Goal: Information Seeking & Learning: Learn about a topic

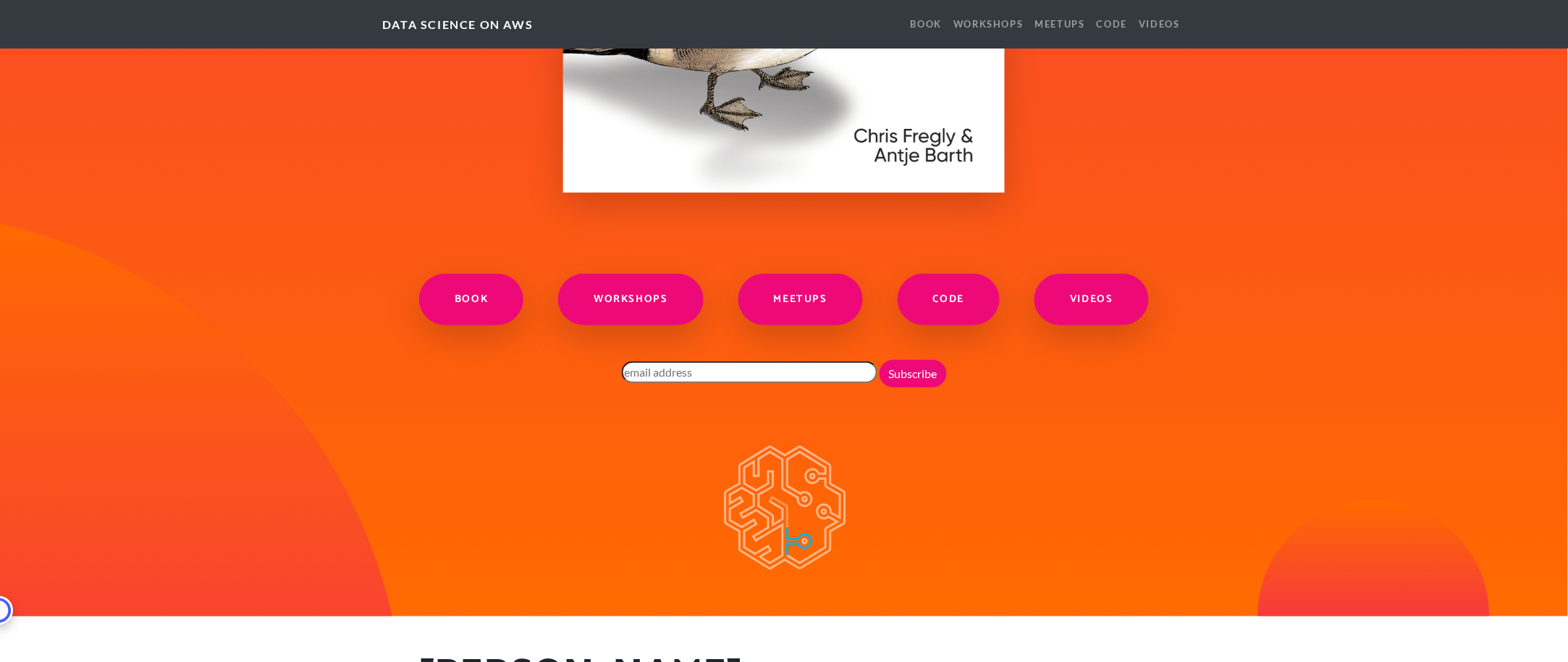
scroll to position [1996, 0]
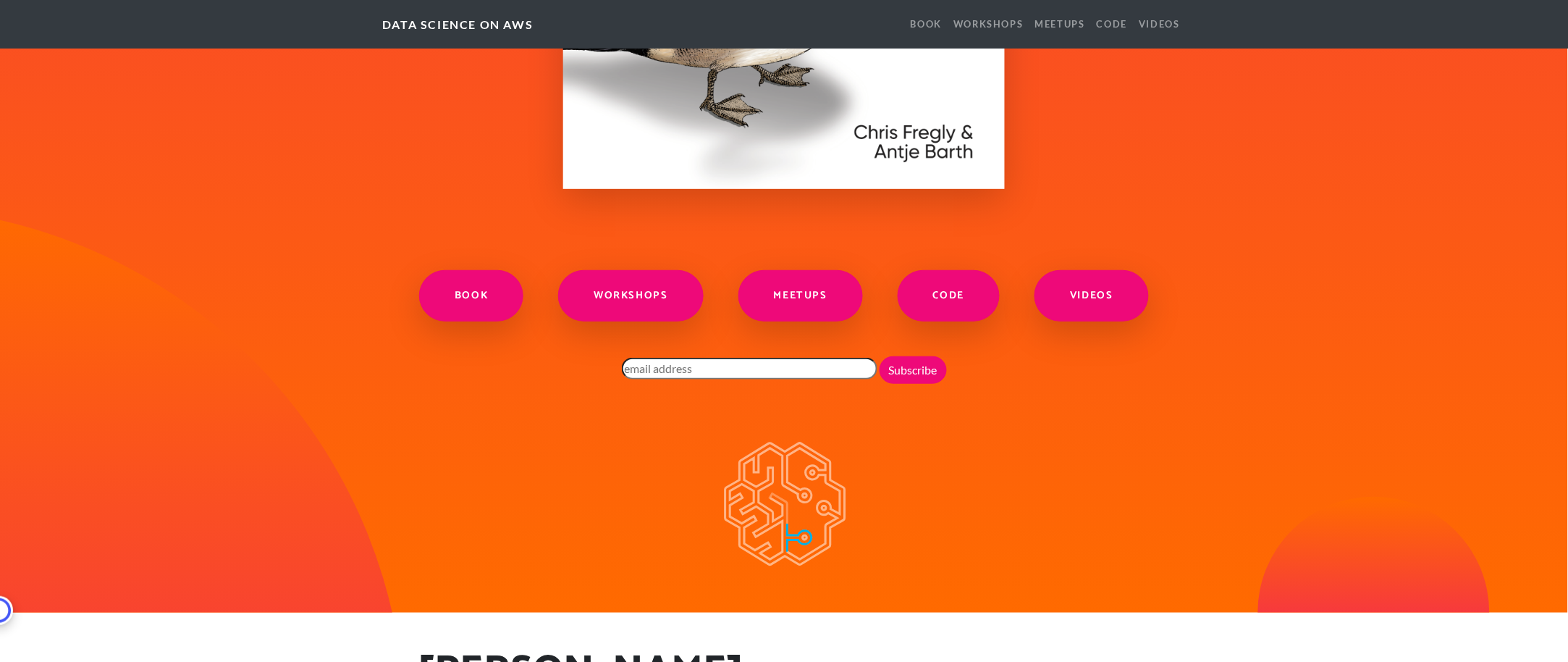
click at [558, 330] on h2 "[PERSON_NAME]" at bounding box center [577, 672] width 321 height 49
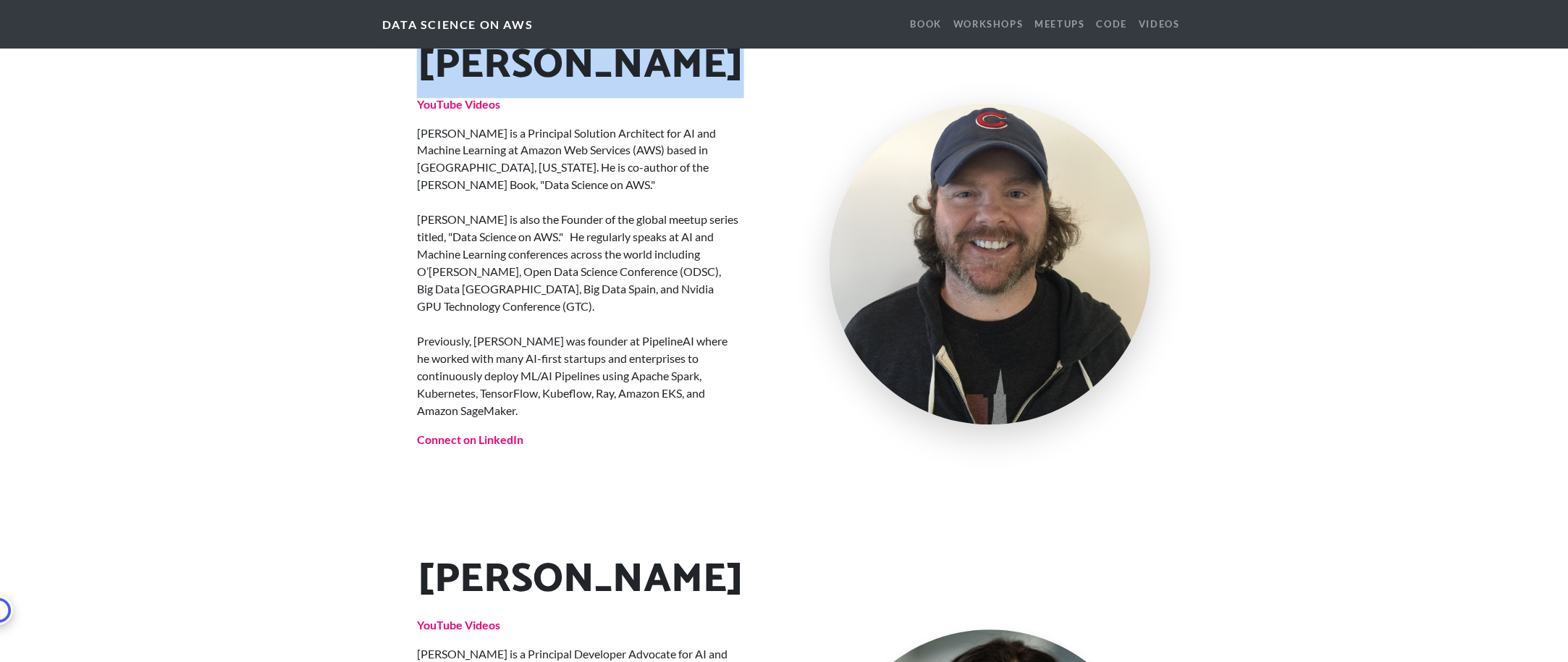
scroll to position [2604, 0]
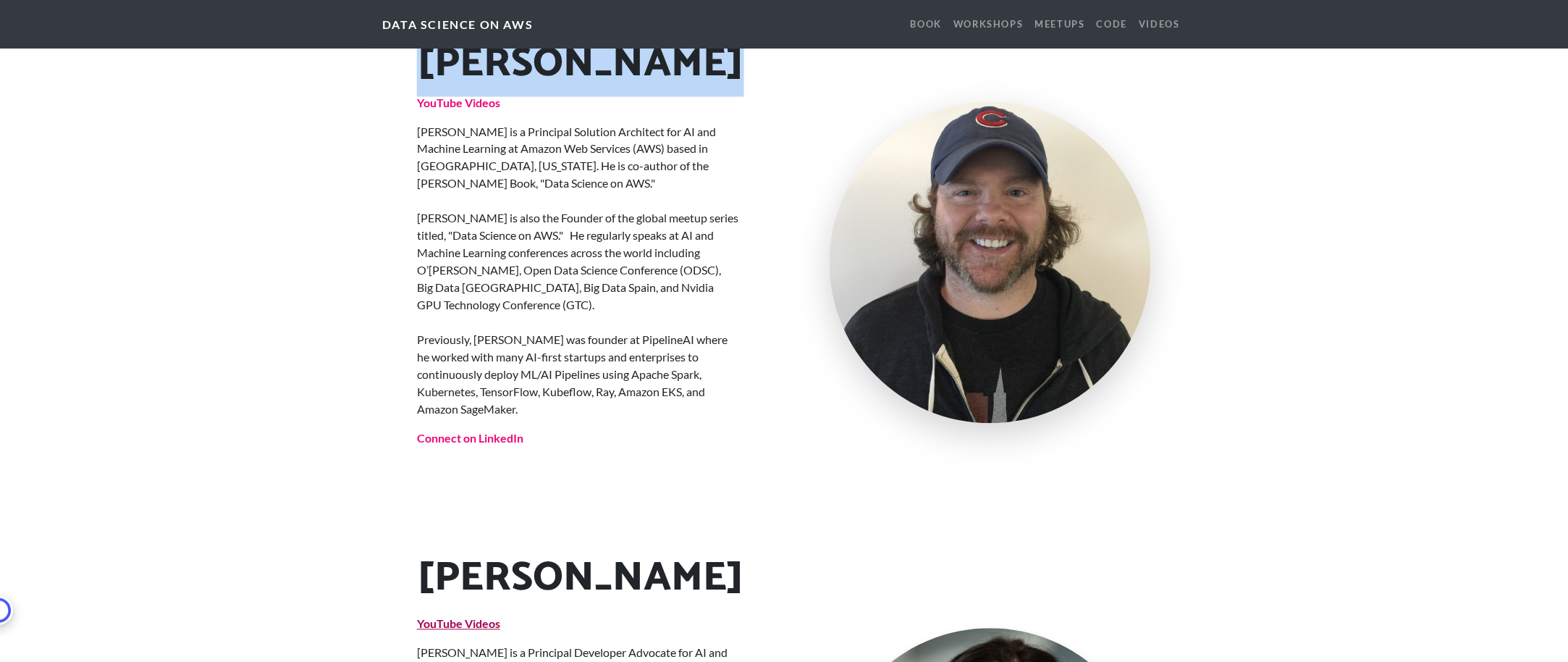
click at [485, 330] on strong "YouTube Videos" at bounding box center [458, 624] width 83 height 13
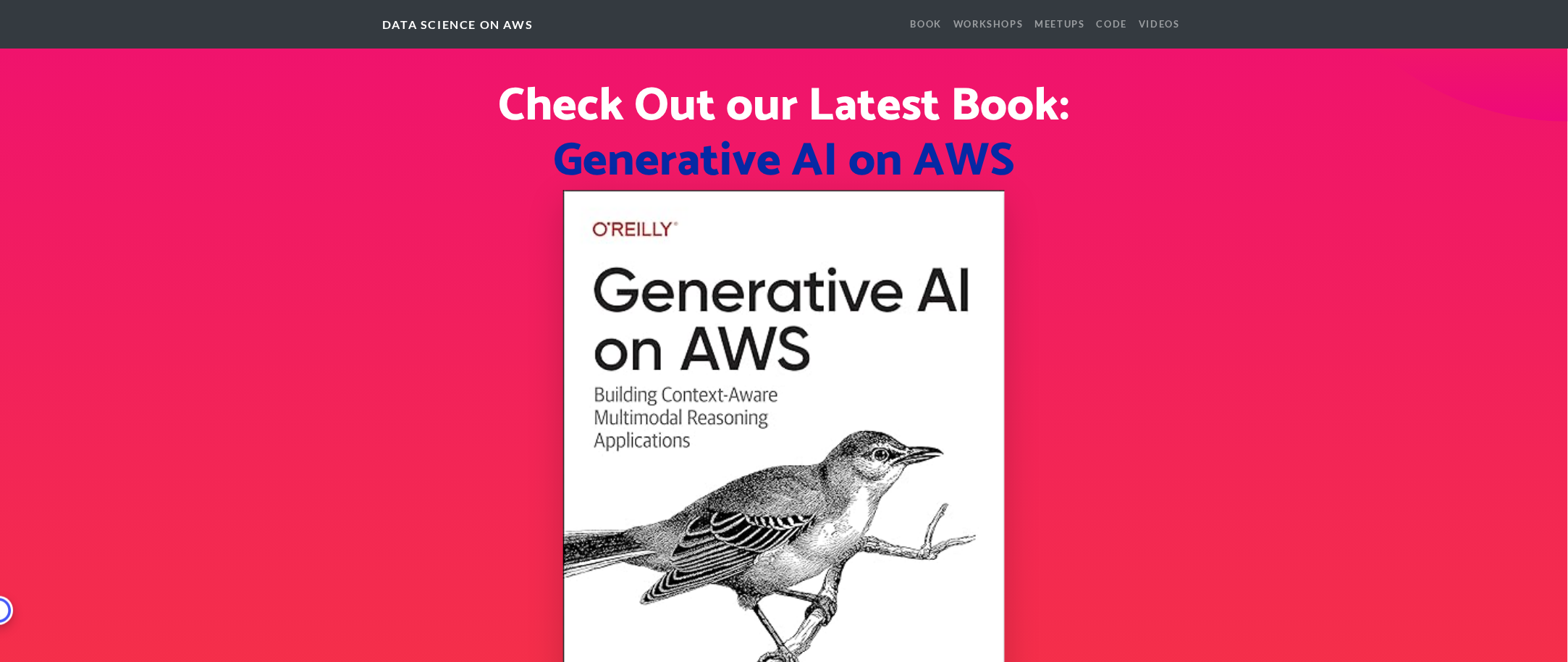
scroll to position [629, 0]
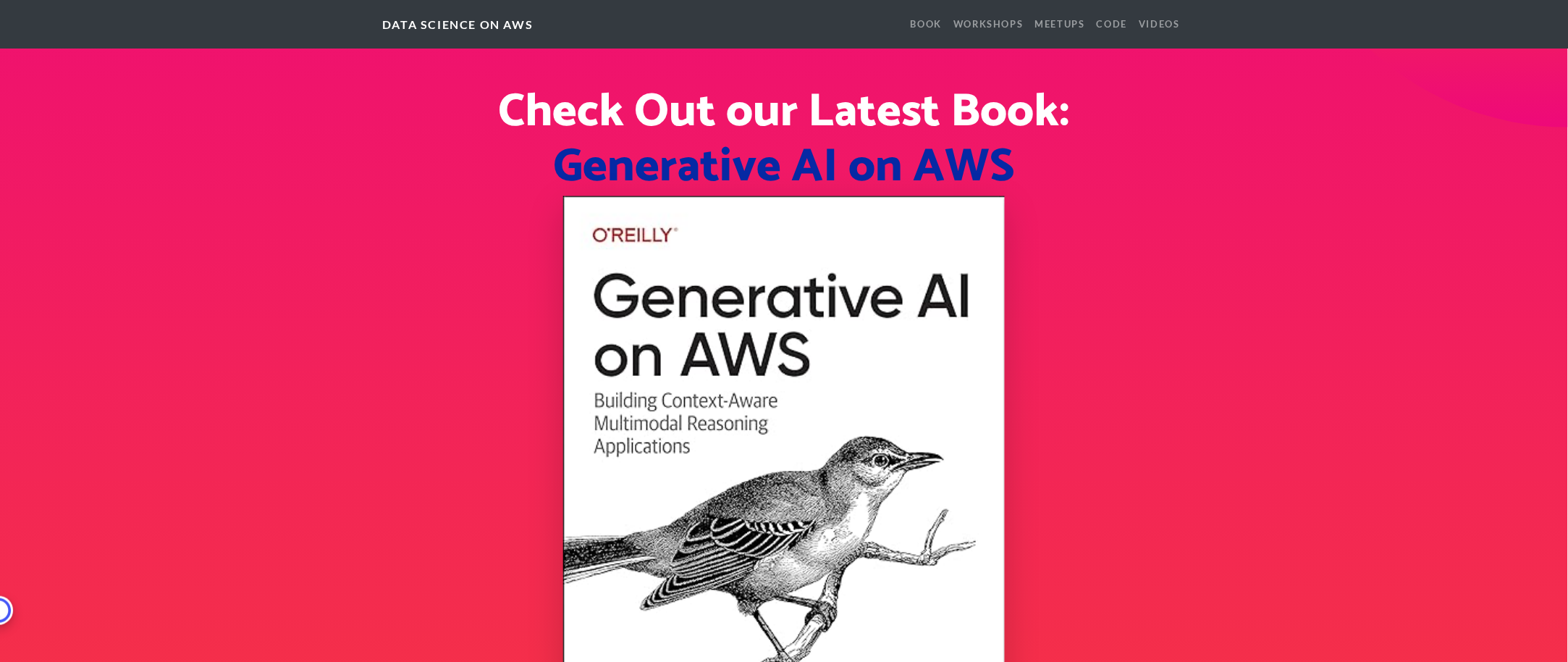
click at [783, 272] on img at bounding box center [784, 486] width 442 height 579
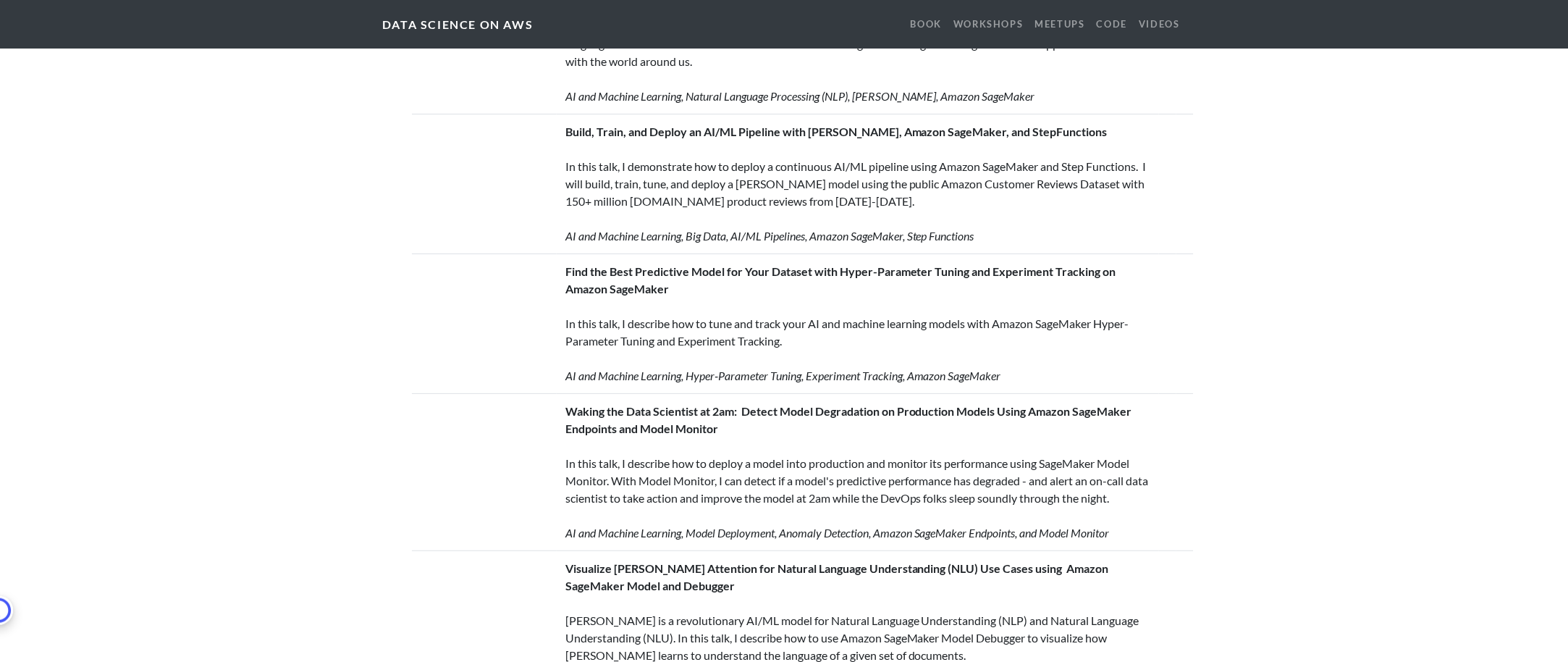
scroll to position [7680, 0]
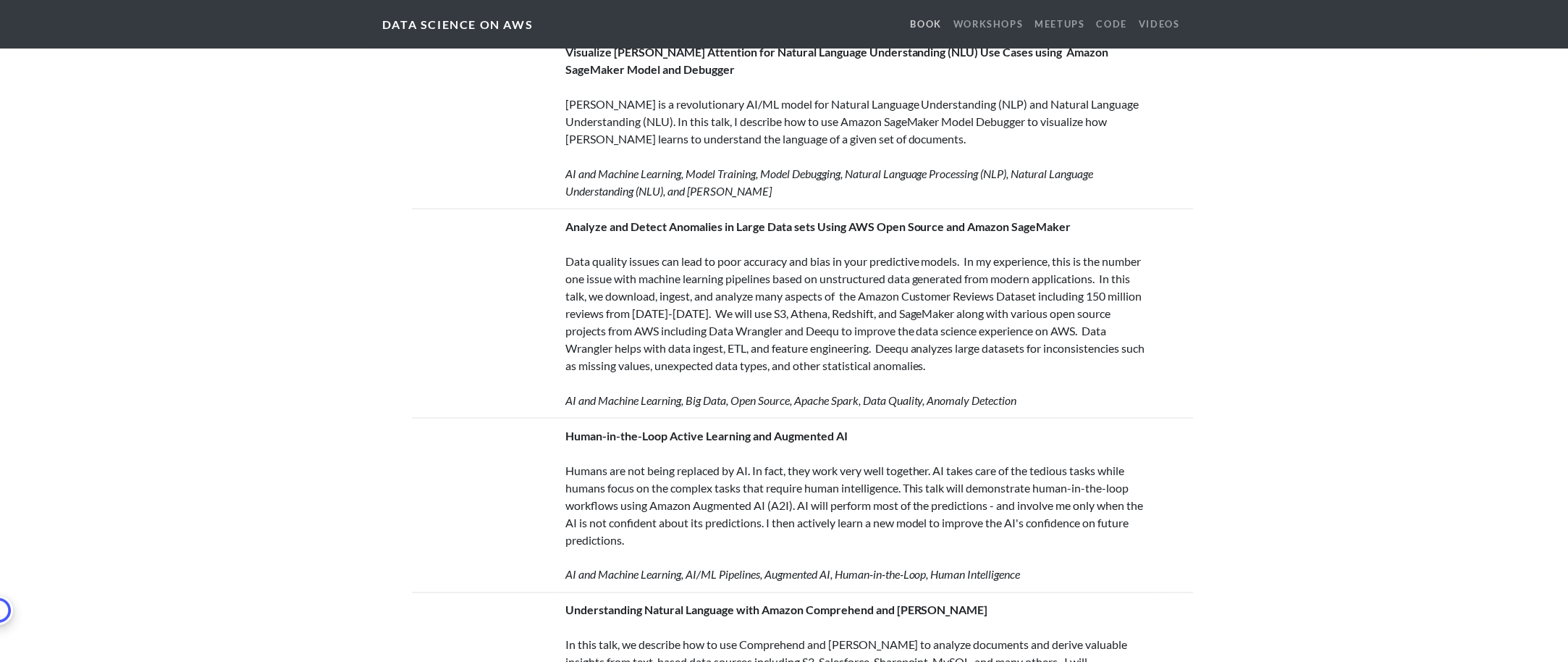
click at [783, 26] on link "Book" at bounding box center [926, 24] width 43 height 26
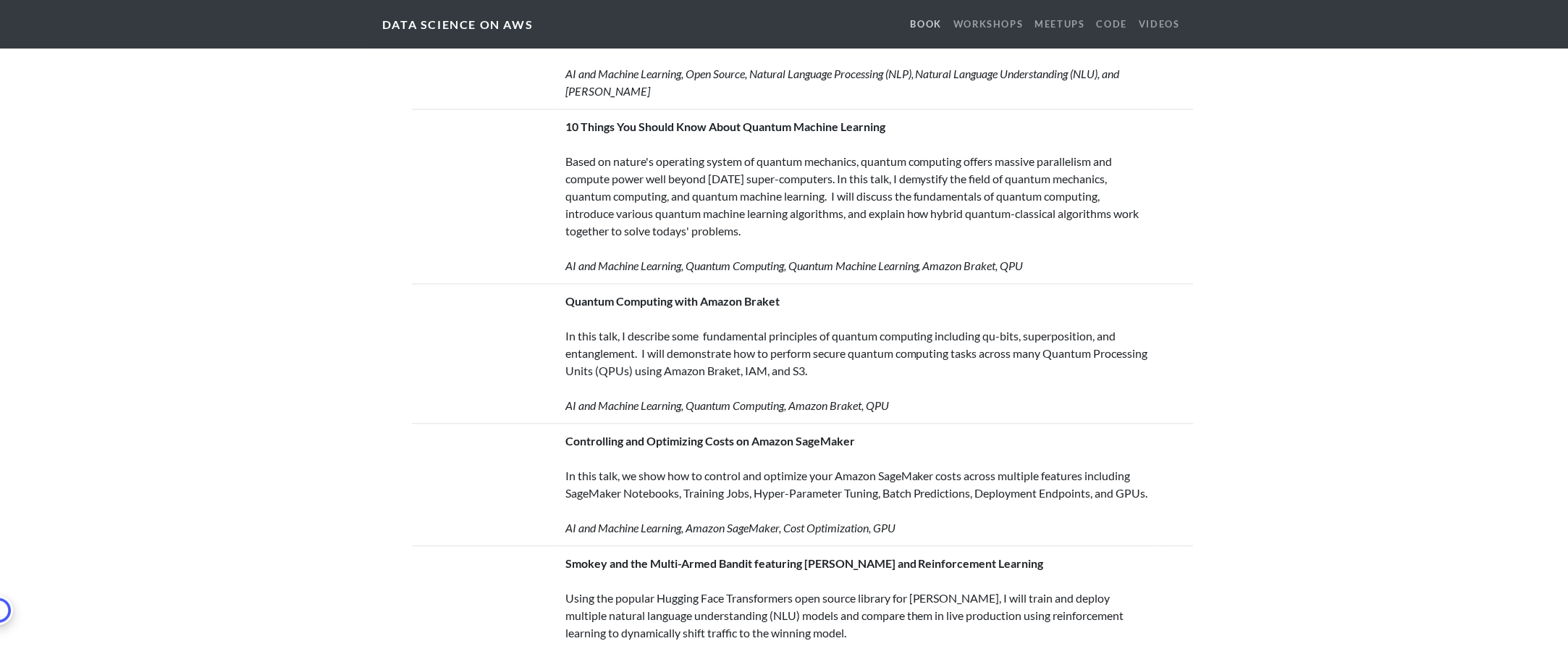
scroll to position [4507, 0]
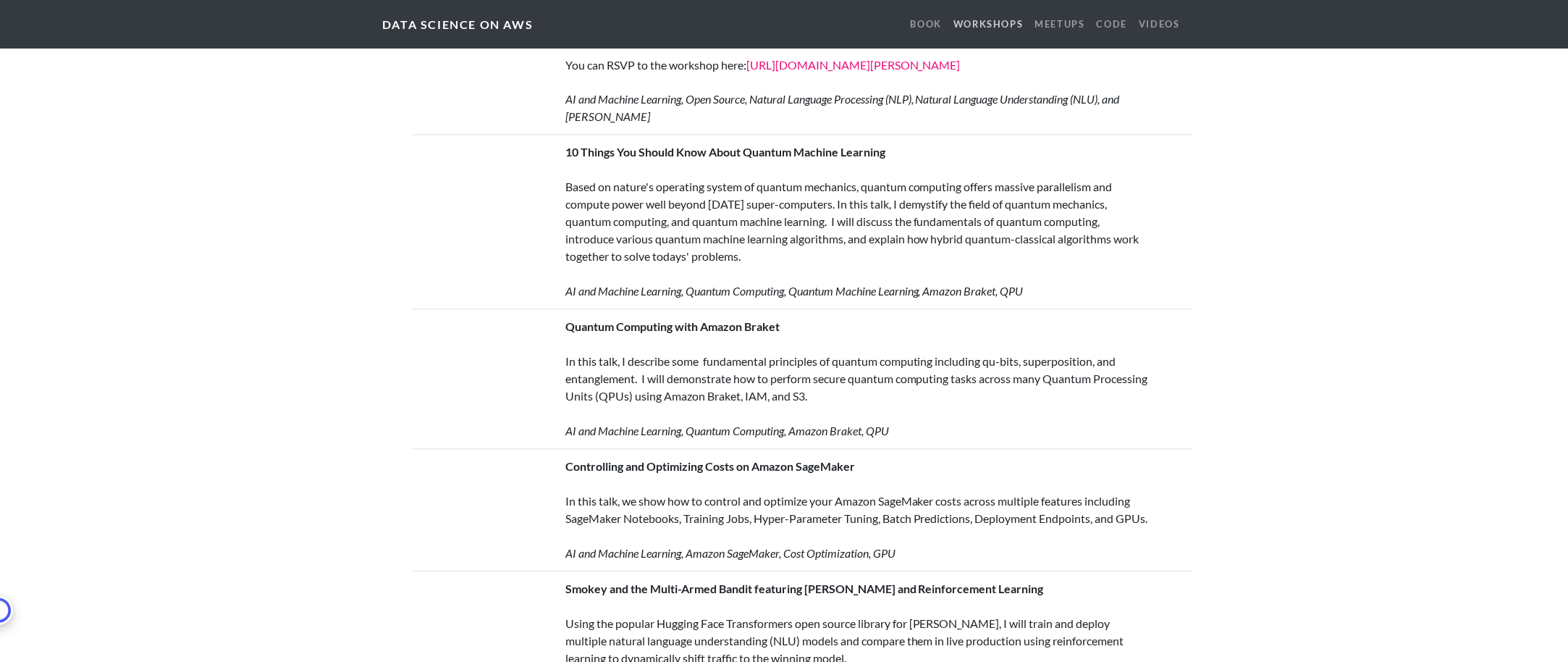
click at [783, 29] on link "WorkshopS" at bounding box center [988, 24] width 81 height 26
click at [783, 25] on link "MEETUPS" at bounding box center [1061, 24] width 62 height 26
click at [783, 23] on link "CODE" at bounding box center [1112, 24] width 42 height 26
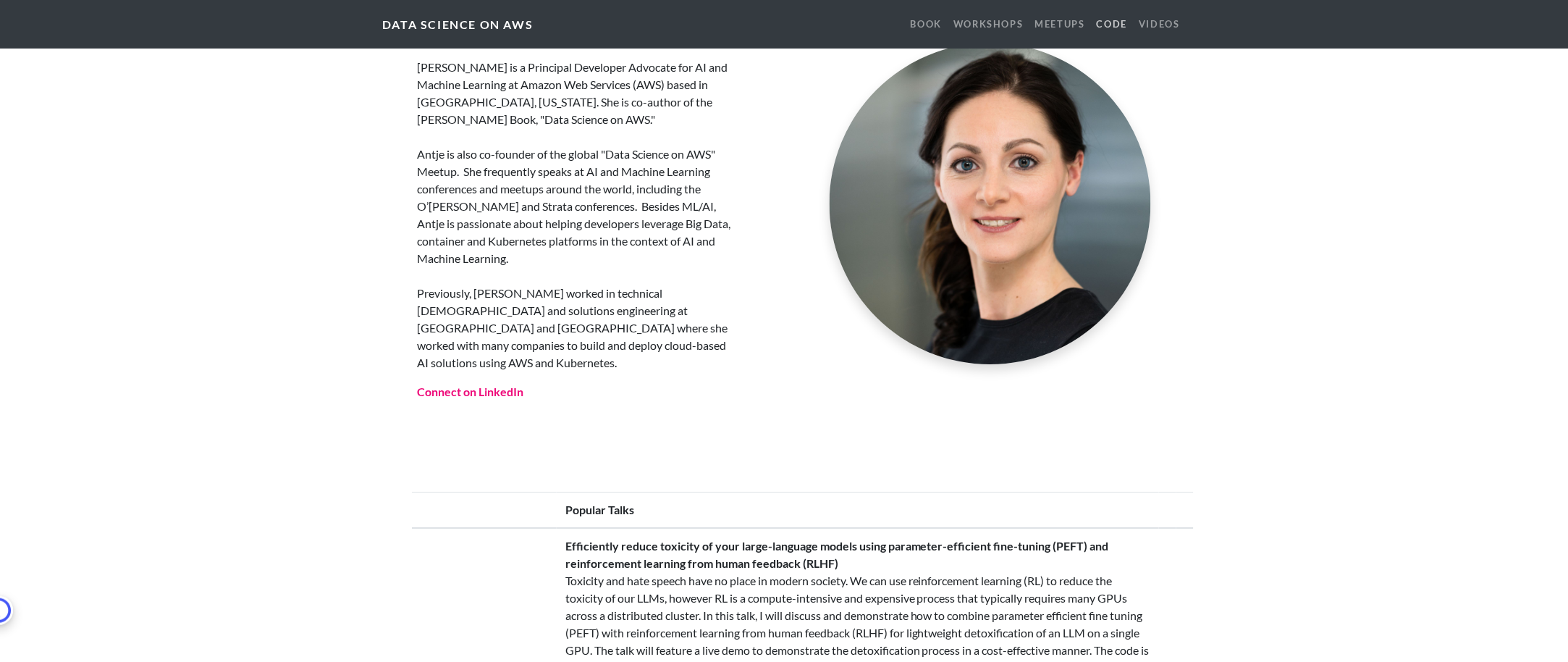
scroll to position [3097, 0]
